Goal: Information Seeking & Learning: Find specific fact

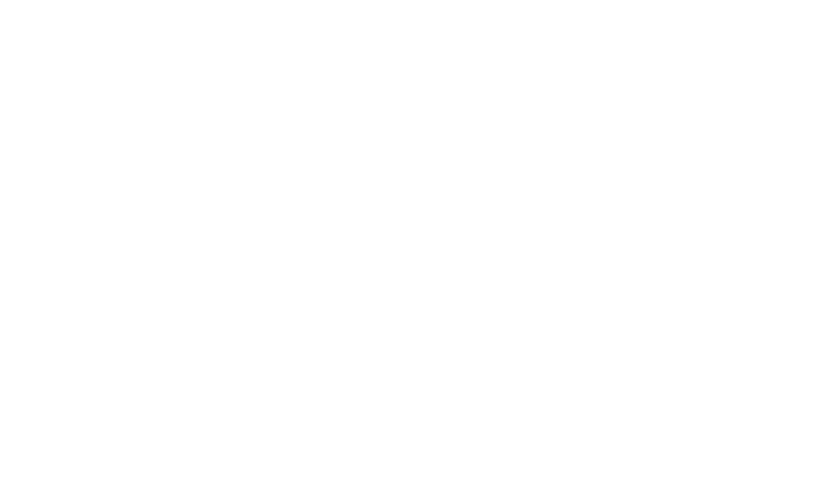
click at [382, 171] on body "Signed in successfully Signed in" at bounding box center [409, 240] width 819 height 480
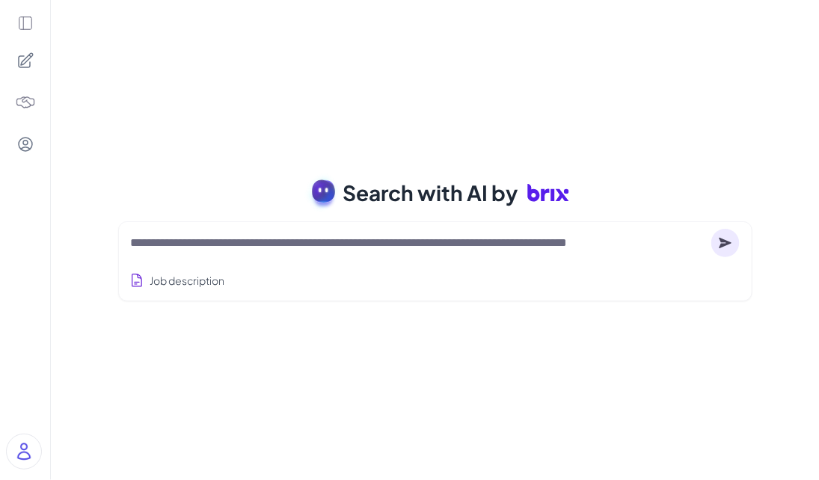
click at [224, 245] on textarea at bounding box center [418, 243] width 575 height 18
